Goal: Find contact information: Find contact information

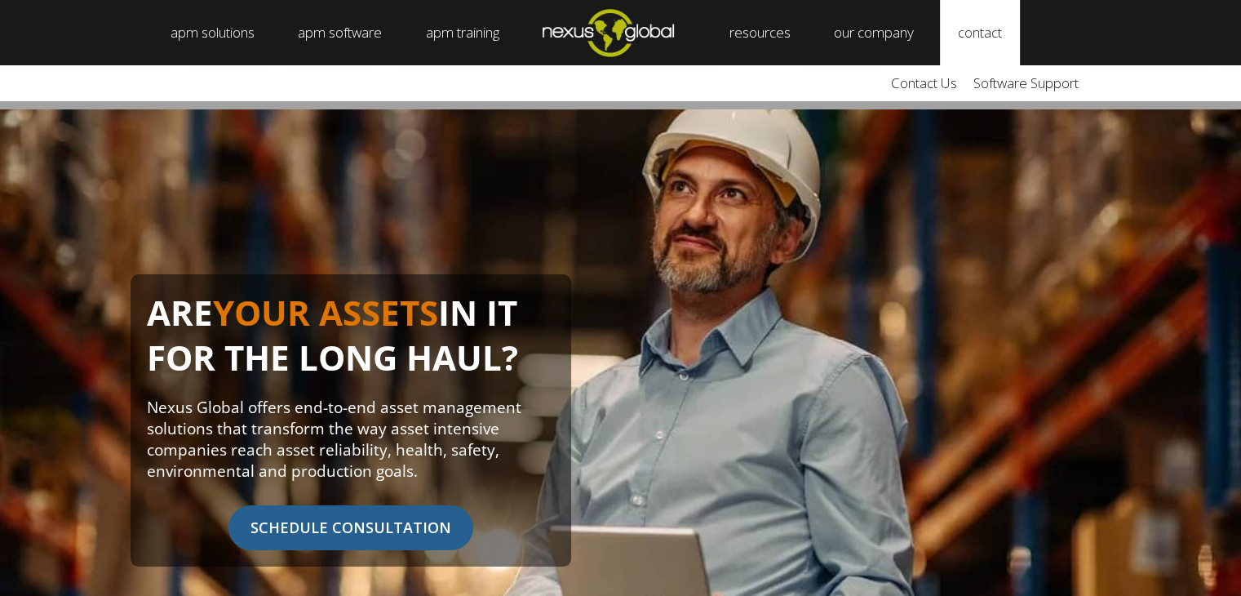
click at [985, 42] on link "contact" at bounding box center [980, 32] width 80 height 65
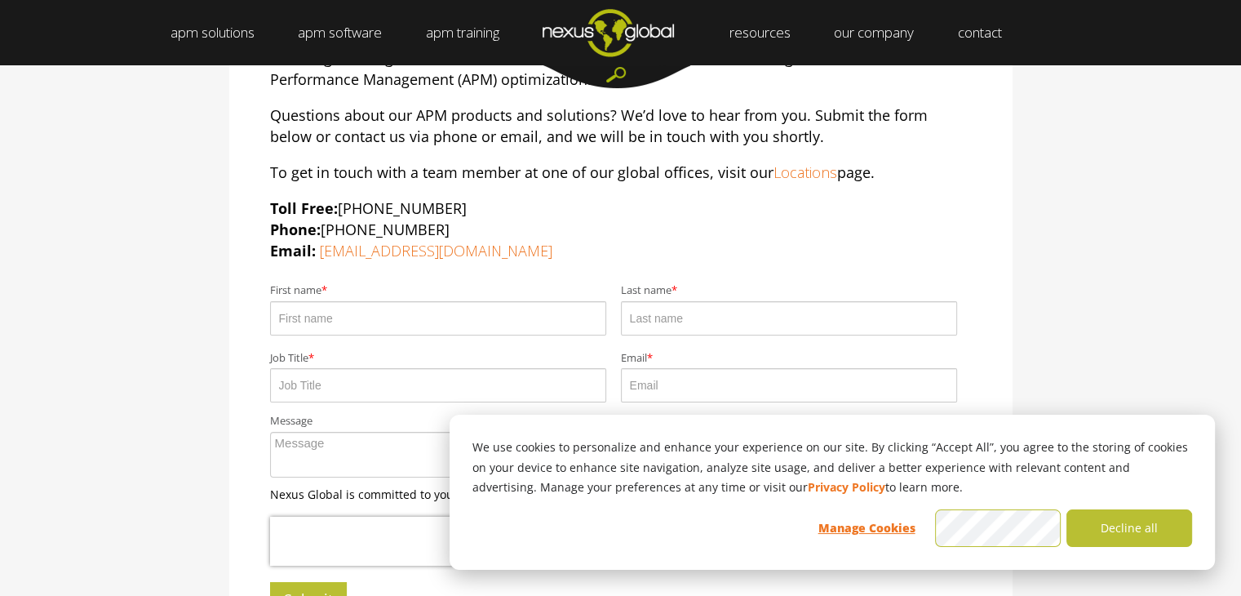
scroll to position [163, 0]
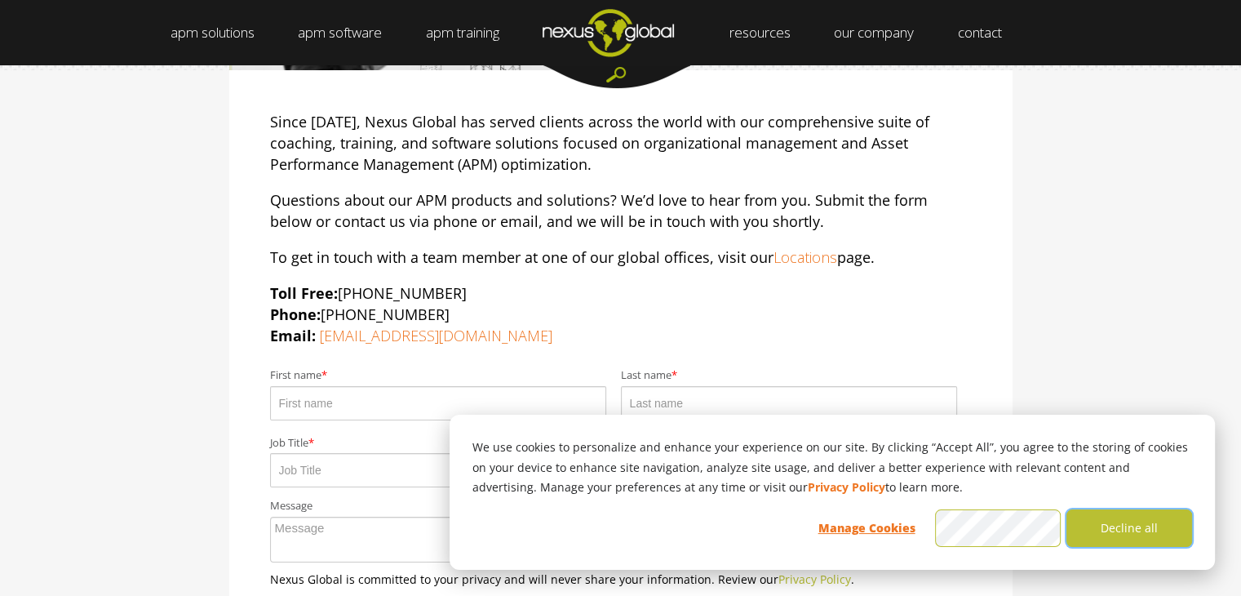
click at [1115, 523] on button "Decline all" at bounding box center [1129, 528] width 126 height 38
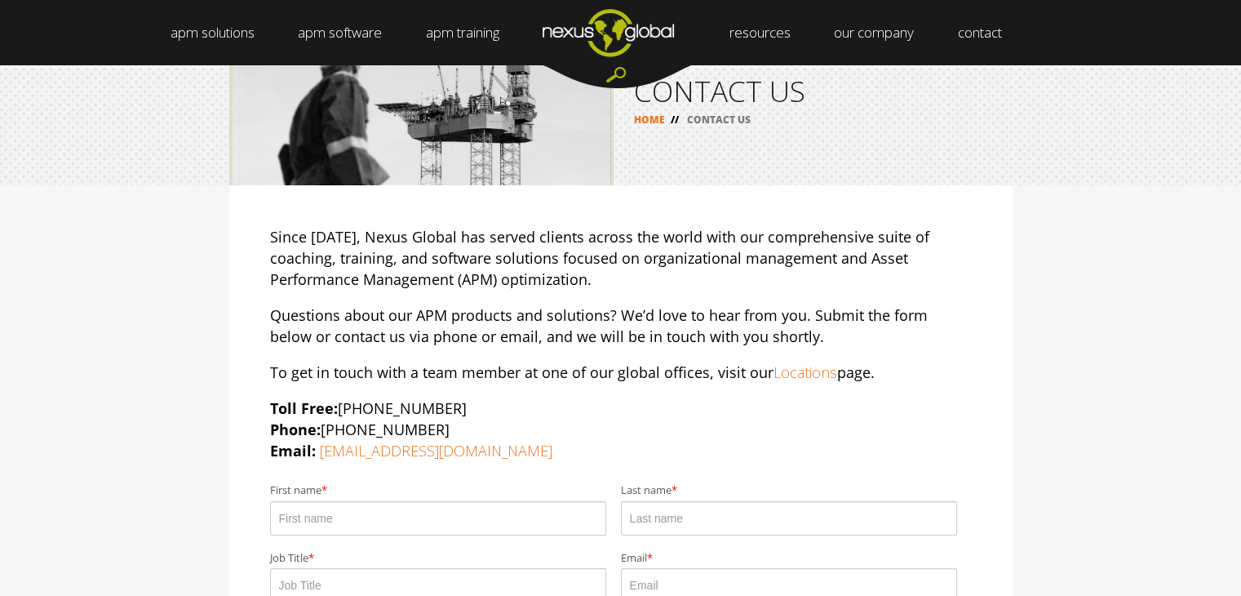
scroll to position [0, 0]
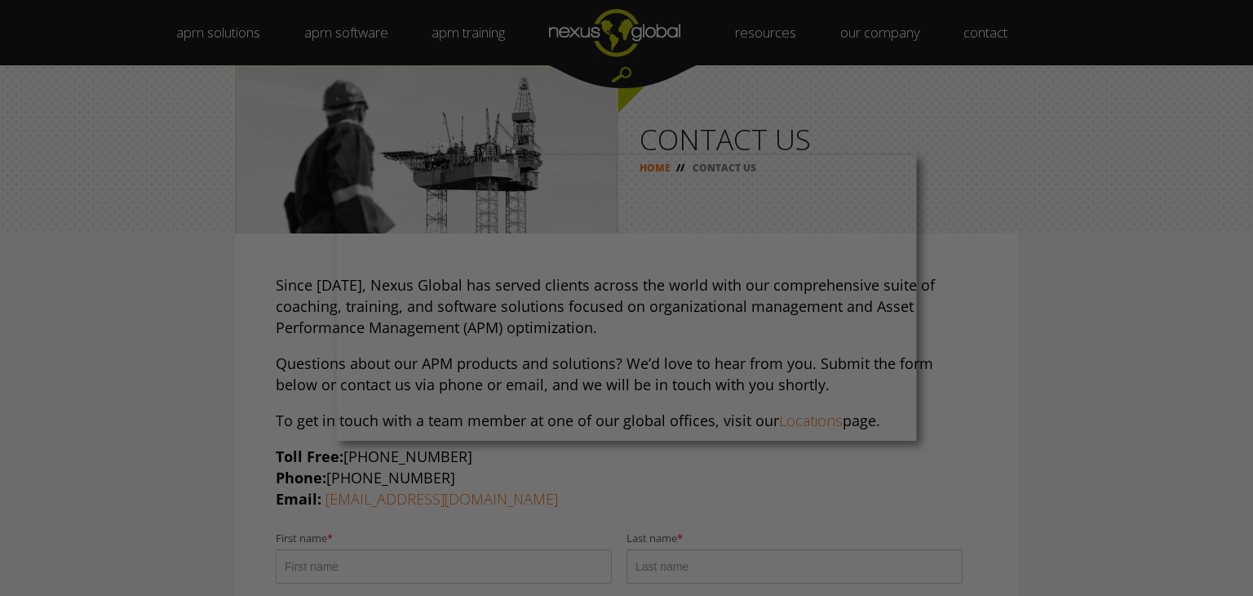
click at [330, 31] on div at bounding box center [632, 300] width 1265 height 601
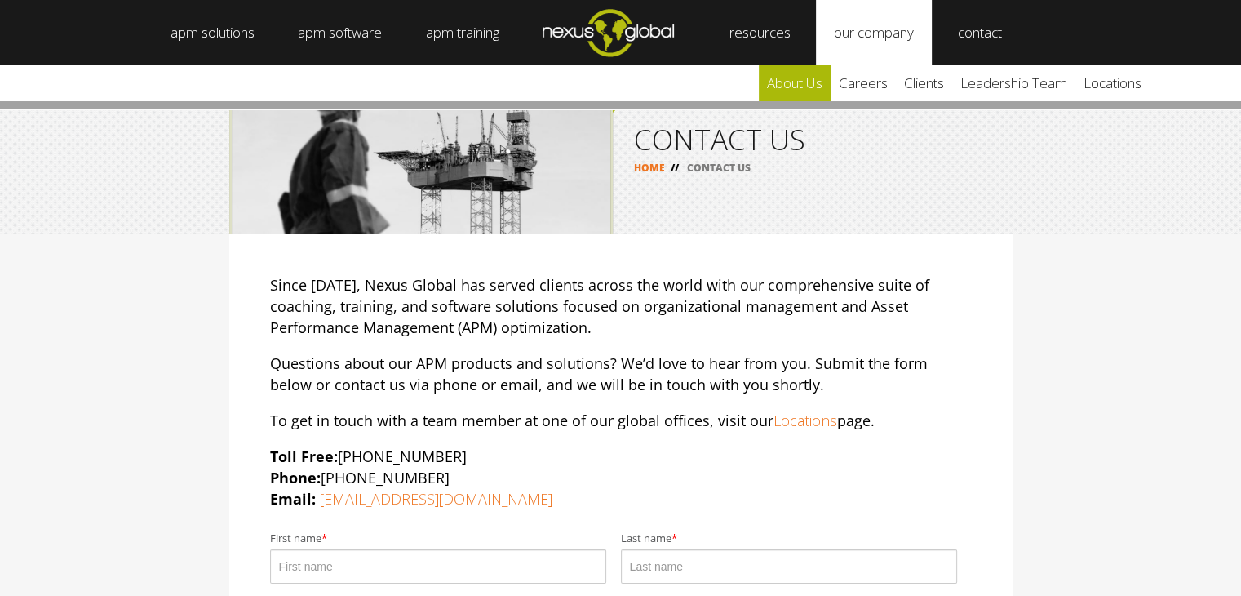
click at [823, 77] on link "about us" at bounding box center [795, 83] width 72 height 36
